Goal: Check status: Check status

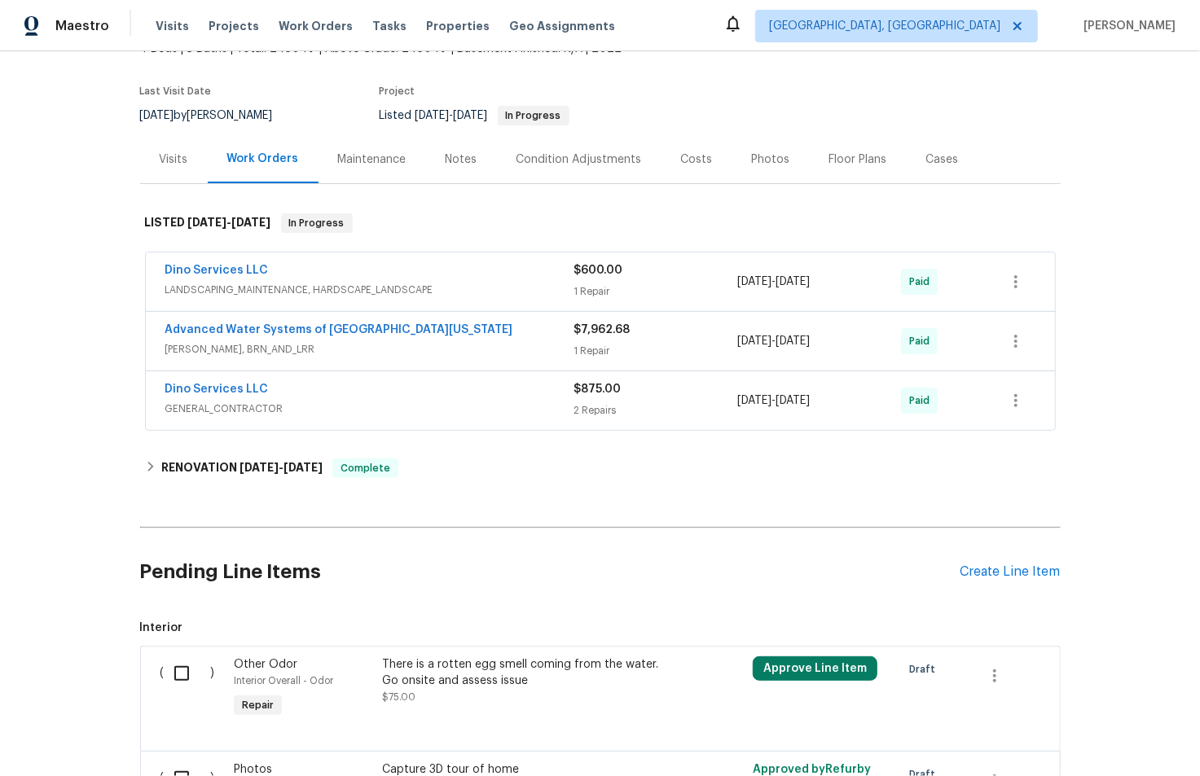
scroll to position [160, 0]
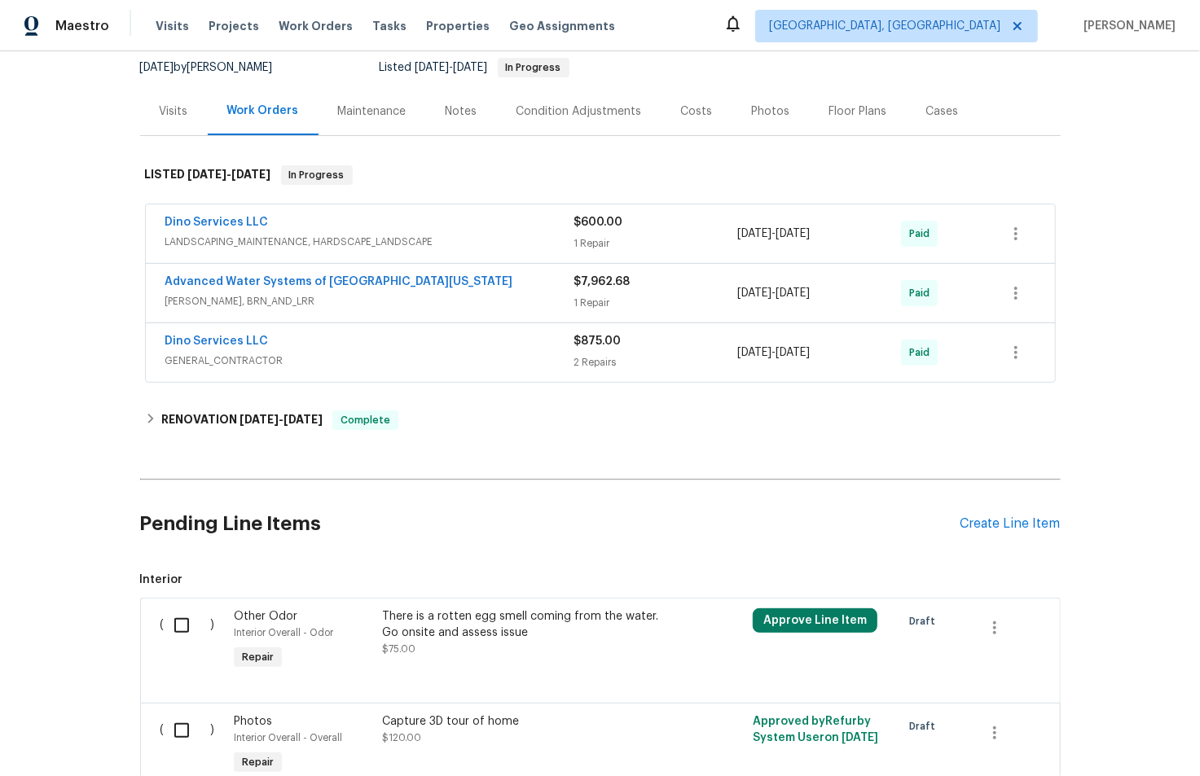
click at [411, 223] on div "Dino Services LLC" at bounding box center [369, 224] width 409 height 20
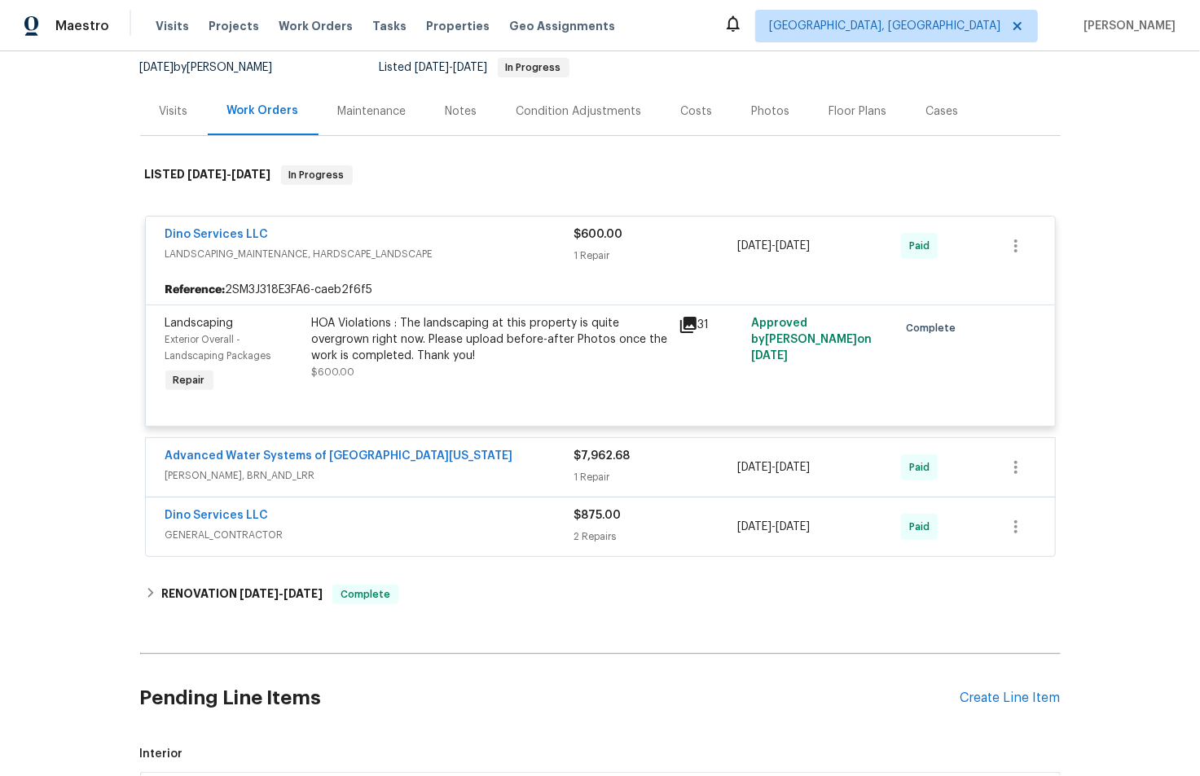
click at [411, 243] on div "Dino Services LLC" at bounding box center [369, 236] width 409 height 20
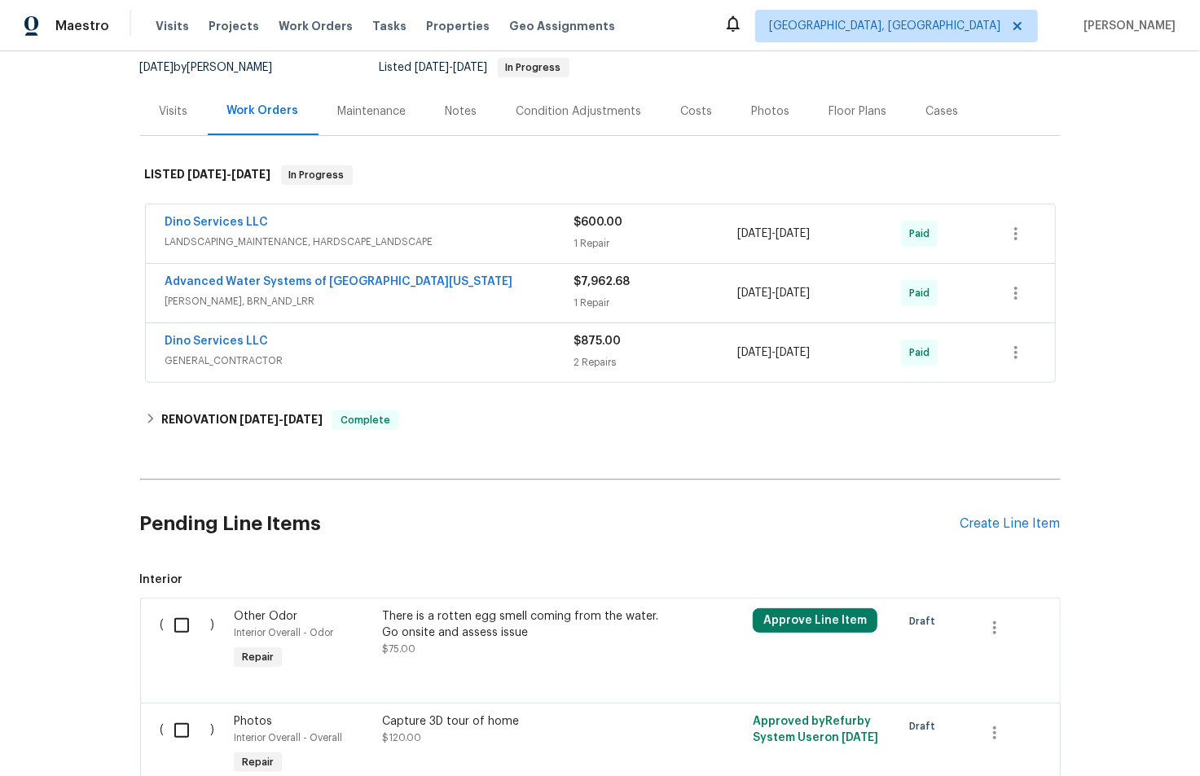
click at [427, 287] on div "Advanced Water Systems of [GEOGRAPHIC_DATA][US_STATE]" at bounding box center [369, 284] width 409 height 20
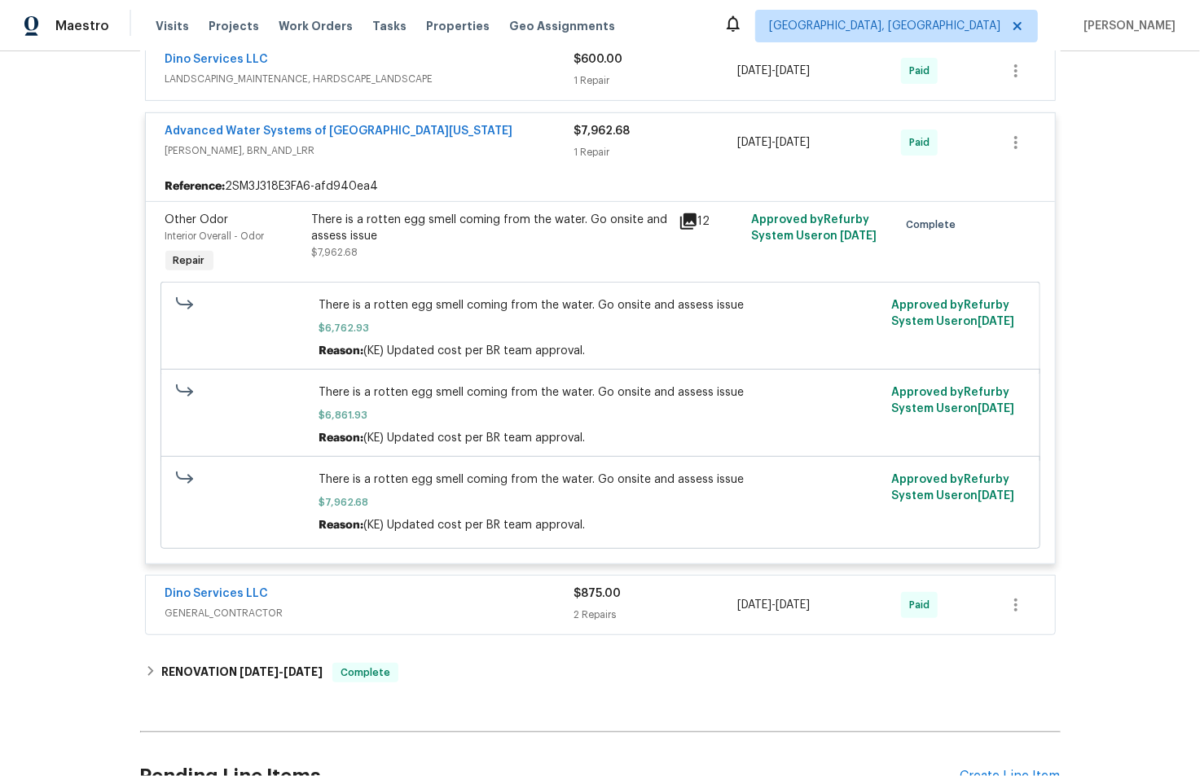
scroll to position [324, 0]
click at [441, 149] on span "[PERSON_NAME], BRN_AND_LRR" at bounding box center [369, 149] width 409 height 16
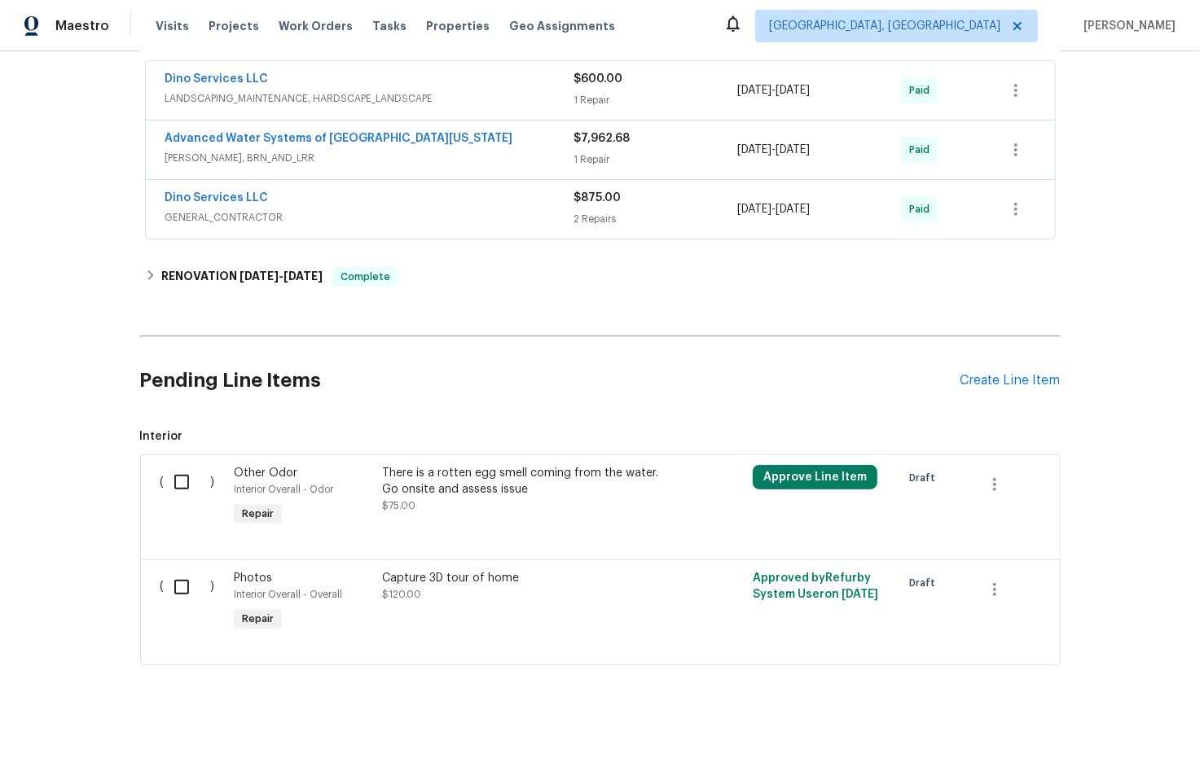
click at [425, 209] on span "GENERAL_CONTRACTOR" at bounding box center [369, 217] width 409 height 16
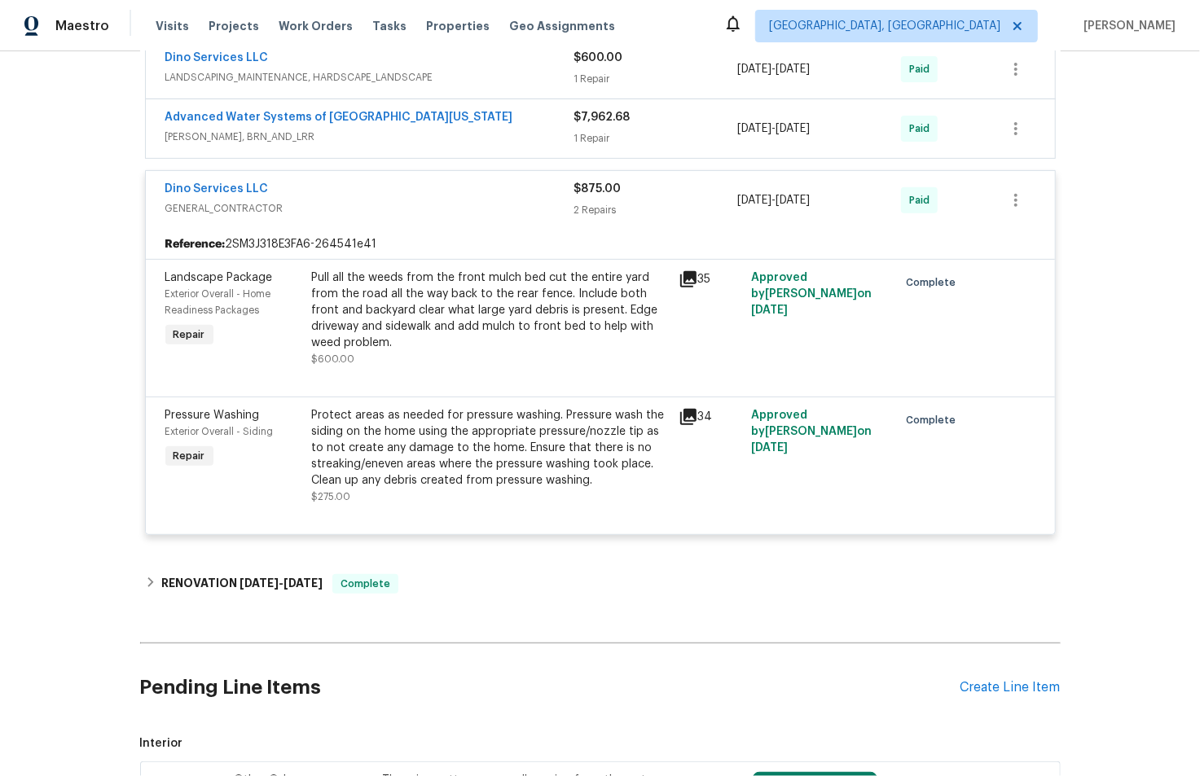
click at [433, 187] on div "Dino Services LLC" at bounding box center [369, 191] width 409 height 20
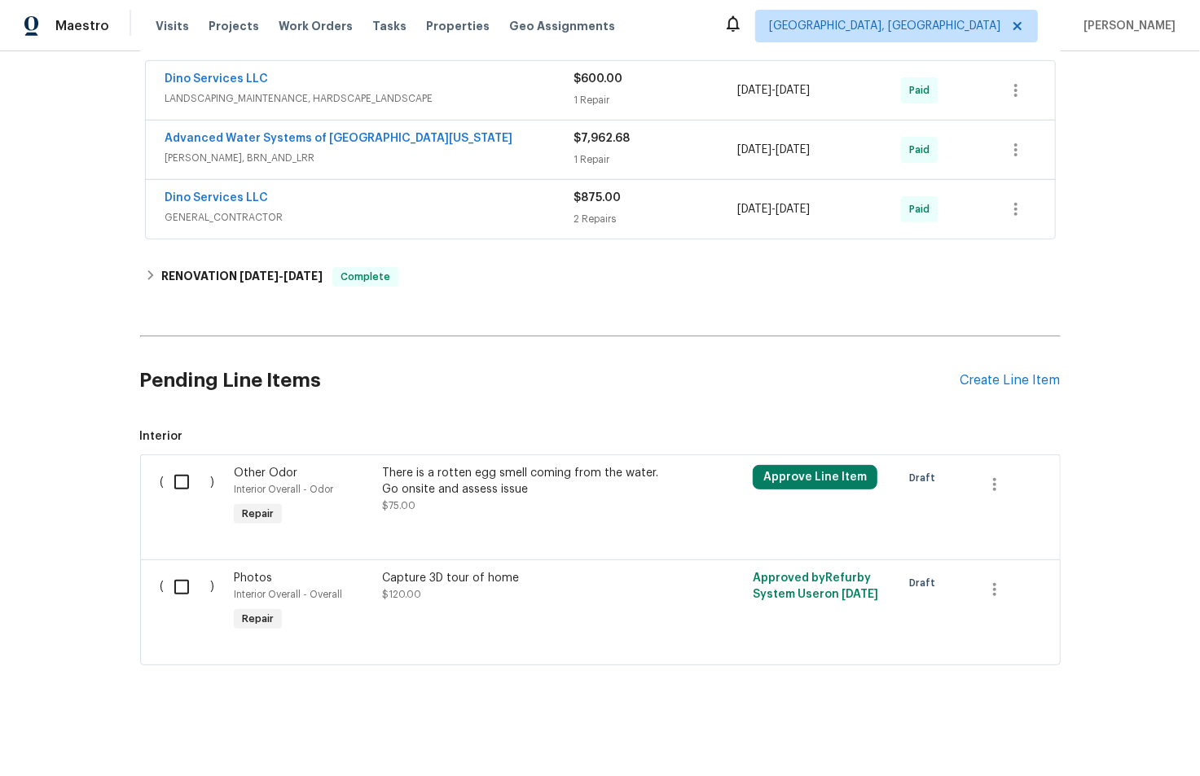
scroll to position [314, 0]
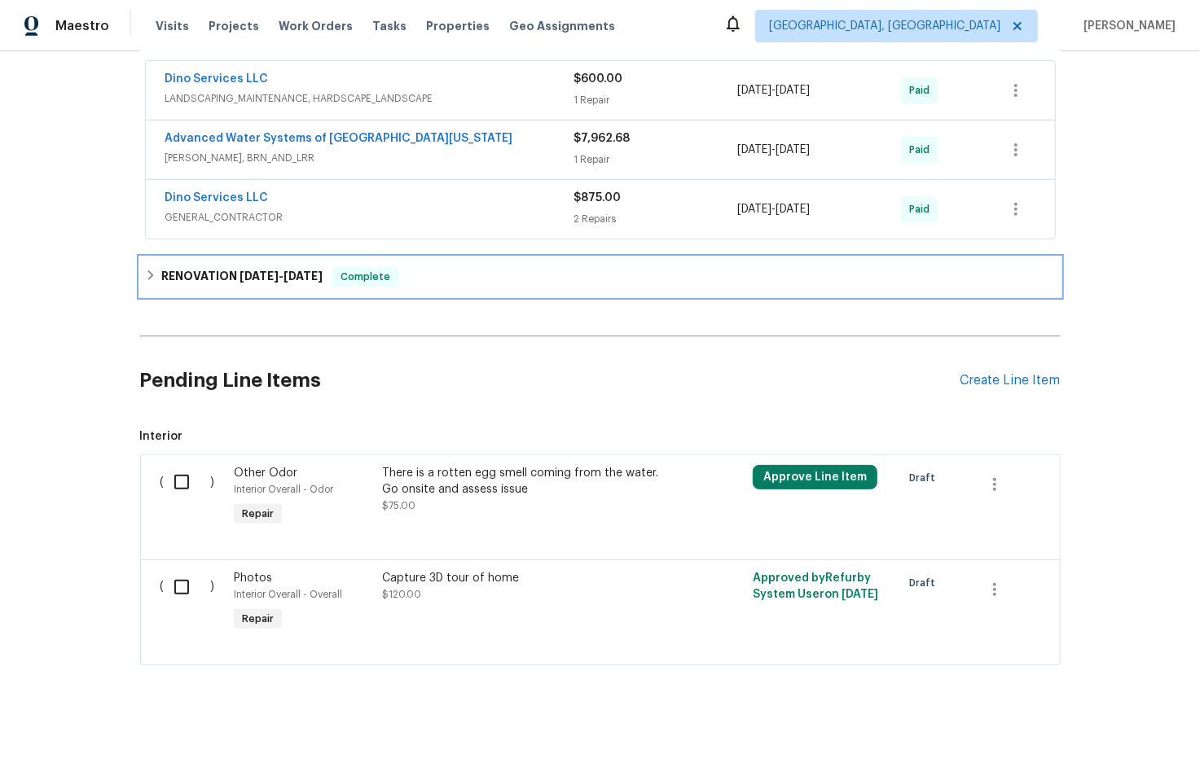
click at [239, 270] on span "[DATE]" at bounding box center [258, 275] width 39 height 11
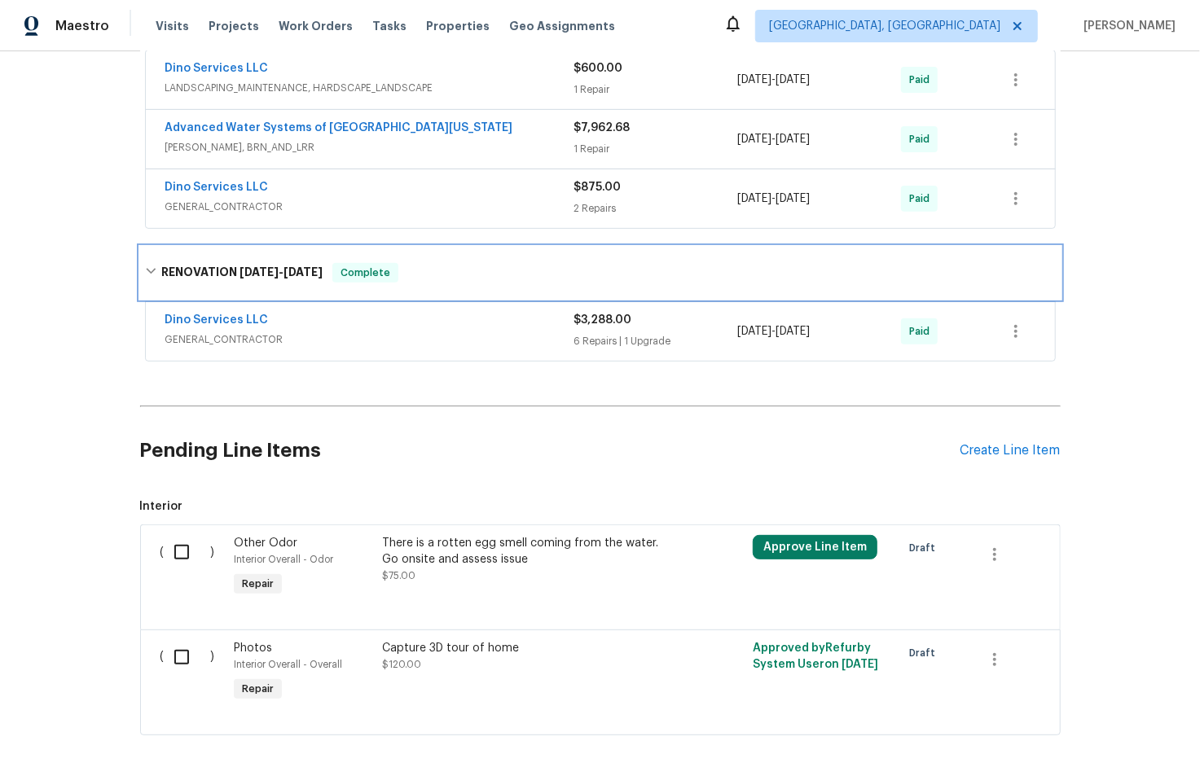
click at [171, 267] on h6 "RENOVATION [DATE] - [DATE]" at bounding box center [241, 273] width 161 height 20
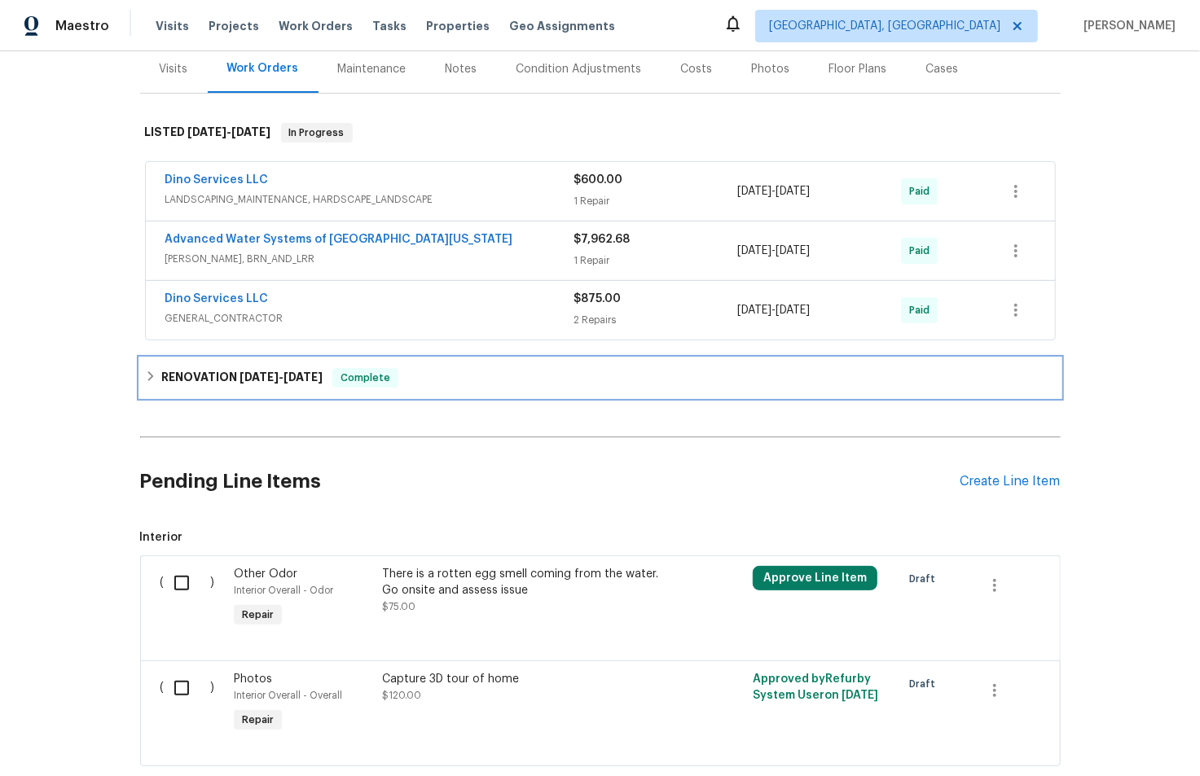
scroll to position [0, 0]
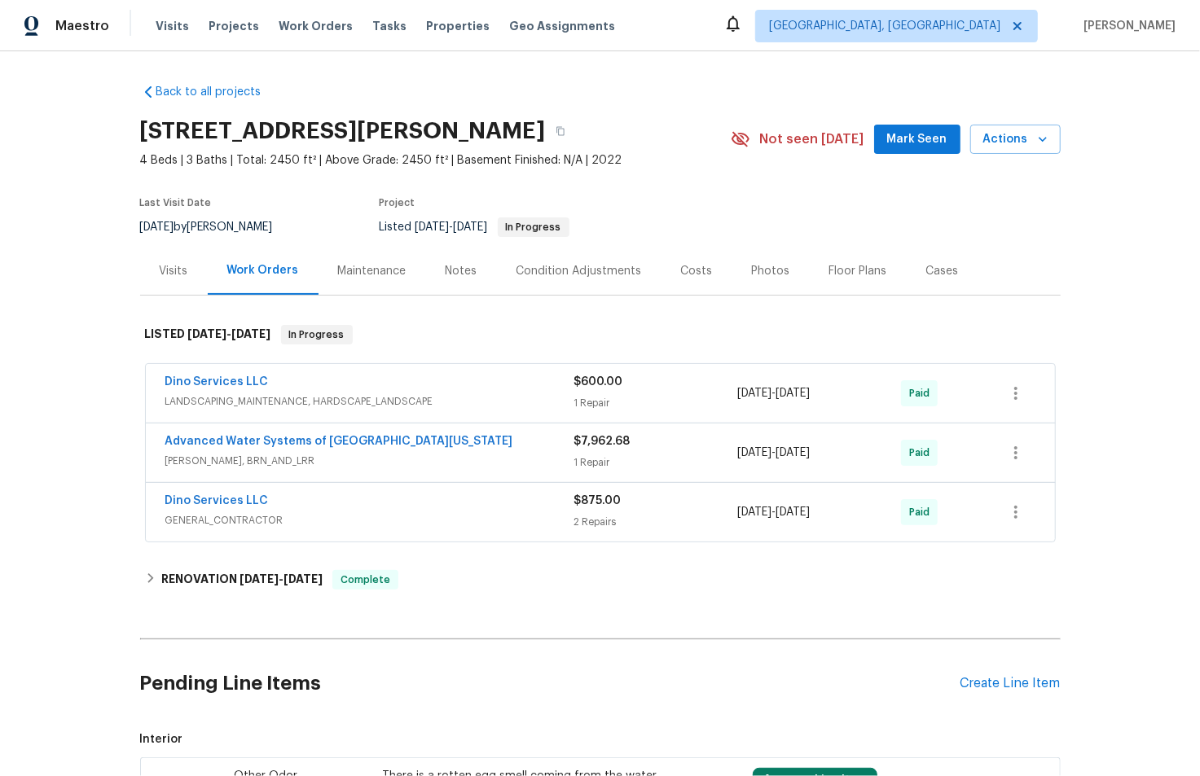
click at [173, 264] on div "Visits" at bounding box center [174, 271] width 29 height 16
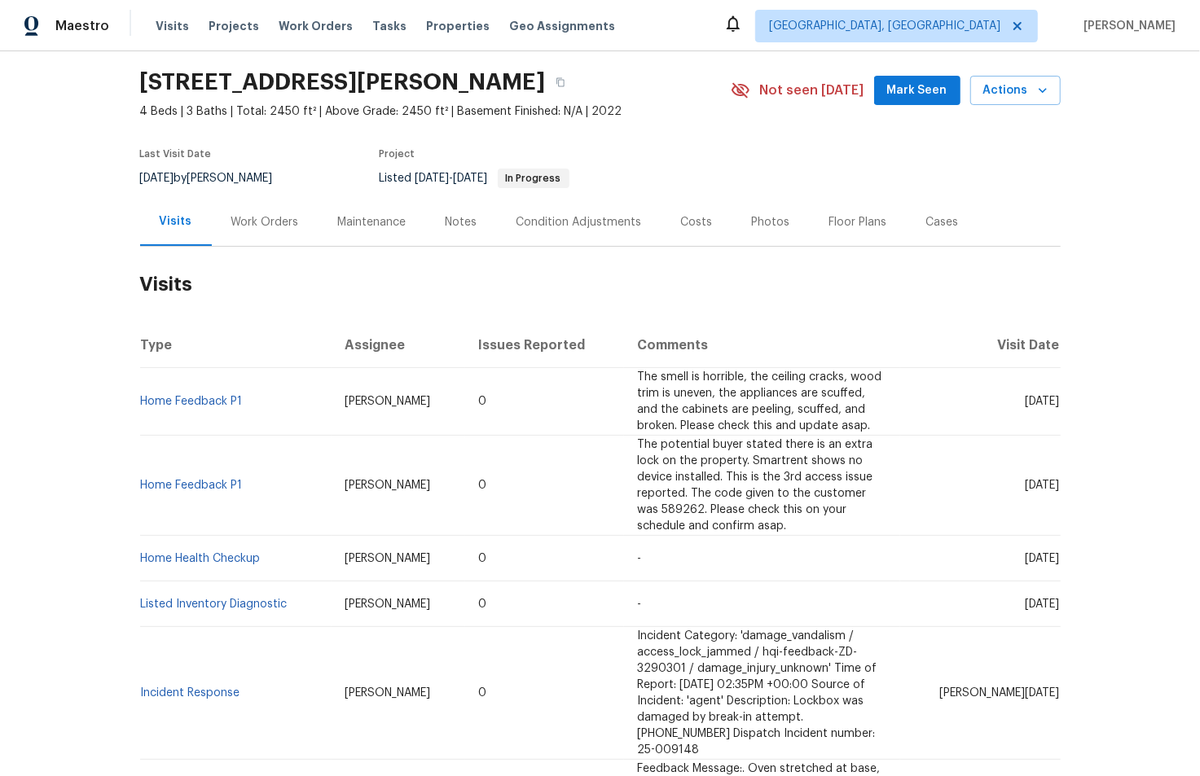
scroll to position [50, 0]
